Goal: Task Accomplishment & Management: Use online tool/utility

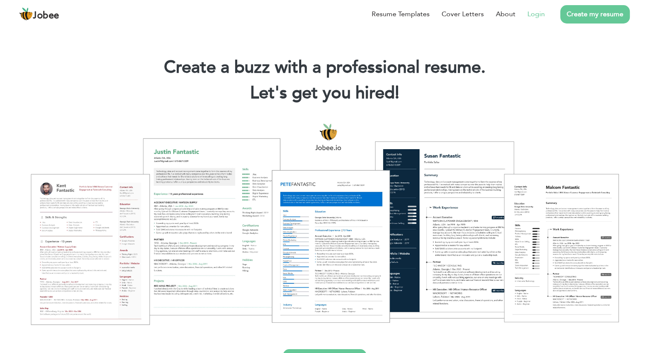
click at [533, 15] on link "Login" at bounding box center [537, 14] width 18 height 10
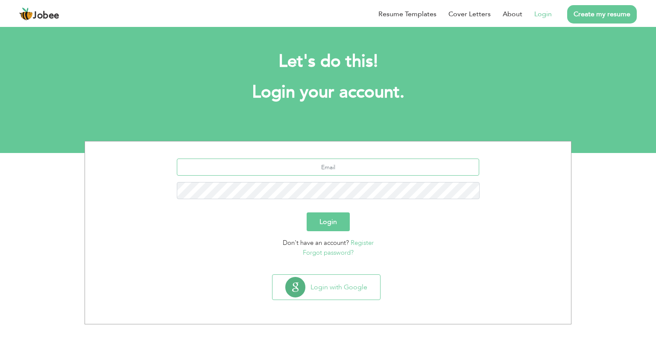
click at [340, 170] on input "text" at bounding box center [328, 166] width 303 height 17
type input "[EMAIL_ADDRESS][DOMAIN_NAME]"
click at [306, 212] on button "Login" at bounding box center [327, 221] width 43 height 19
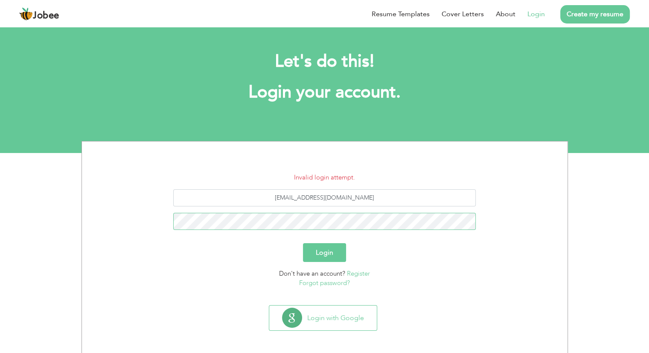
click at [303, 243] on button "Login" at bounding box center [324, 252] width 43 height 19
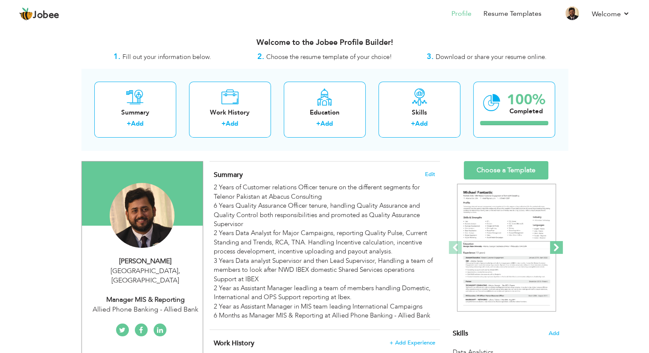
click at [563, 250] on span at bounding box center [556, 247] width 13 height 13
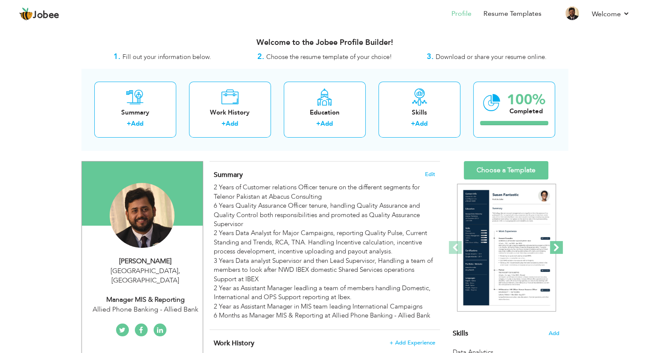
click at [563, 250] on span at bounding box center [556, 247] width 13 height 13
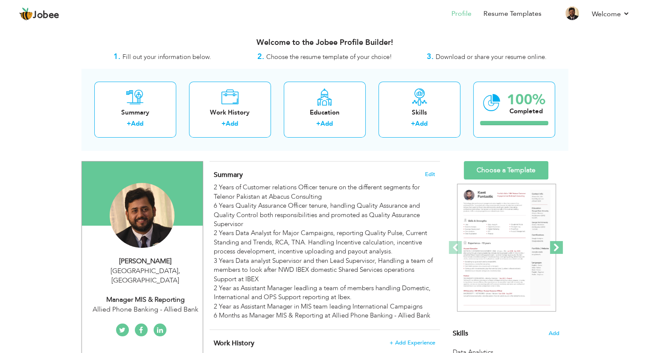
click at [563, 250] on span at bounding box center [556, 247] width 13 height 13
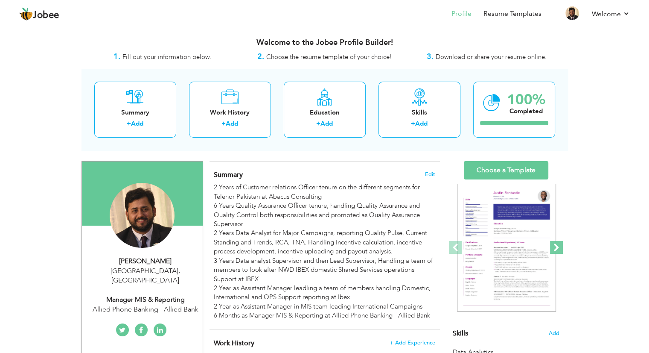
click at [563, 250] on span at bounding box center [556, 247] width 13 height 13
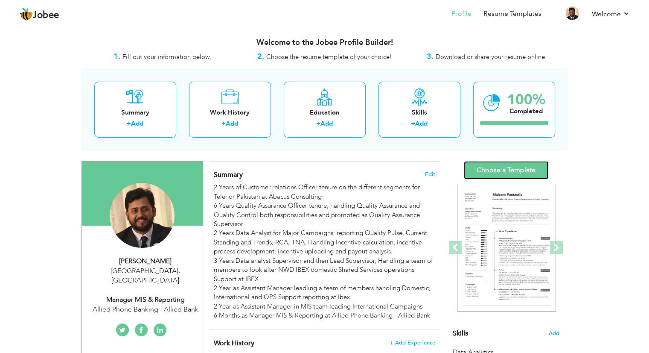
click at [530, 172] on link "Choose a Template" at bounding box center [506, 170] width 85 height 18
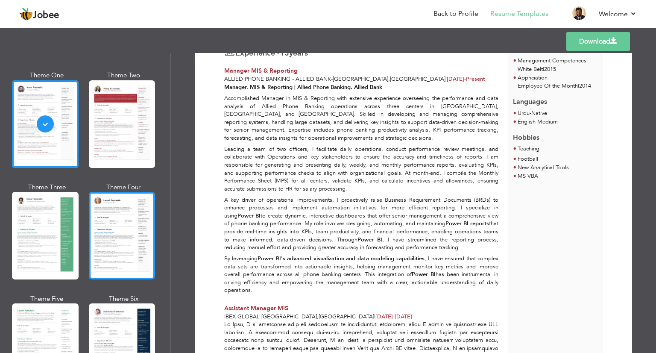
scroll to position [171, 0]
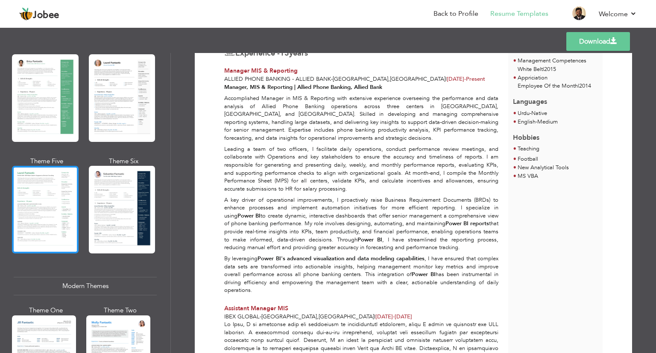
click at [66, 227] on div at bounding box center [45, 210] width 67 height 88
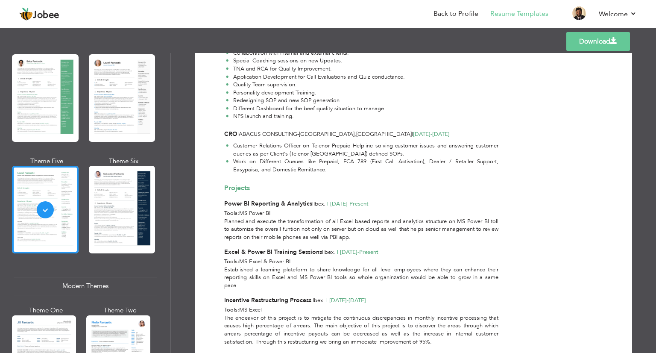
scroll to position [1240, 0]
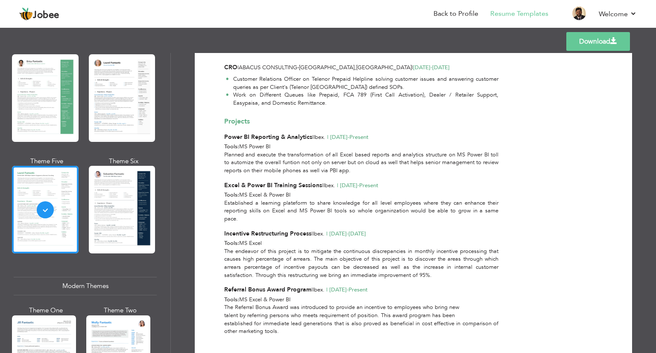
click at [592, 44] on link "Download" at bounding box center [598, 41] width 64 height 19
